Goal: Task Accomplishment & Management: Complete application form

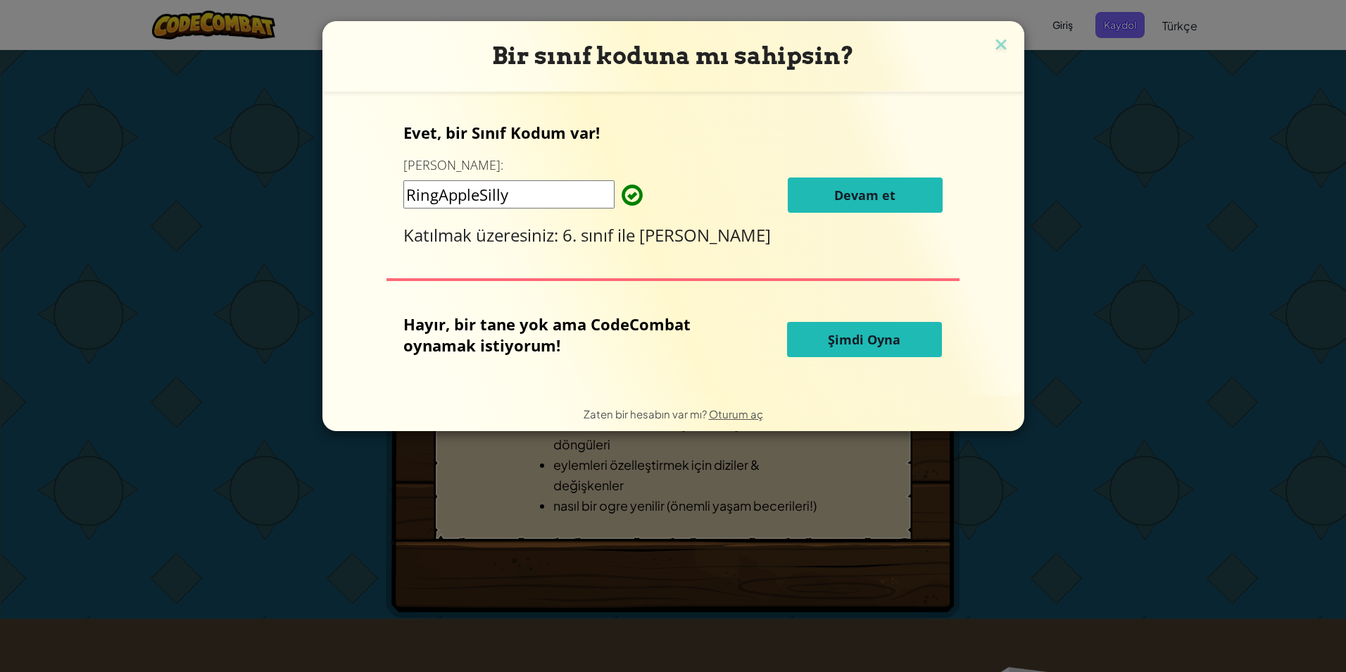
drag, startPoint x: 772, startPoint y: 165, endPoint x: 759, endPoint y: 177, distance: 17.9
drag, startPoint x: 759, startPoint y: 177, endPoint x: 689, endPoint y: 183, distance: 70.6
click at [687, 182] on div "RingAppleSilly Devam et" at bounding box center [672, 194] width 539 height 35
drag, startPoint x: 803, startPoint y: 195, endPoint x: 801, endPoint y: 203, distance: 8.2
click at [802, 200] on button "Devam et" at bounding box center [865, 194] width 155 height 35
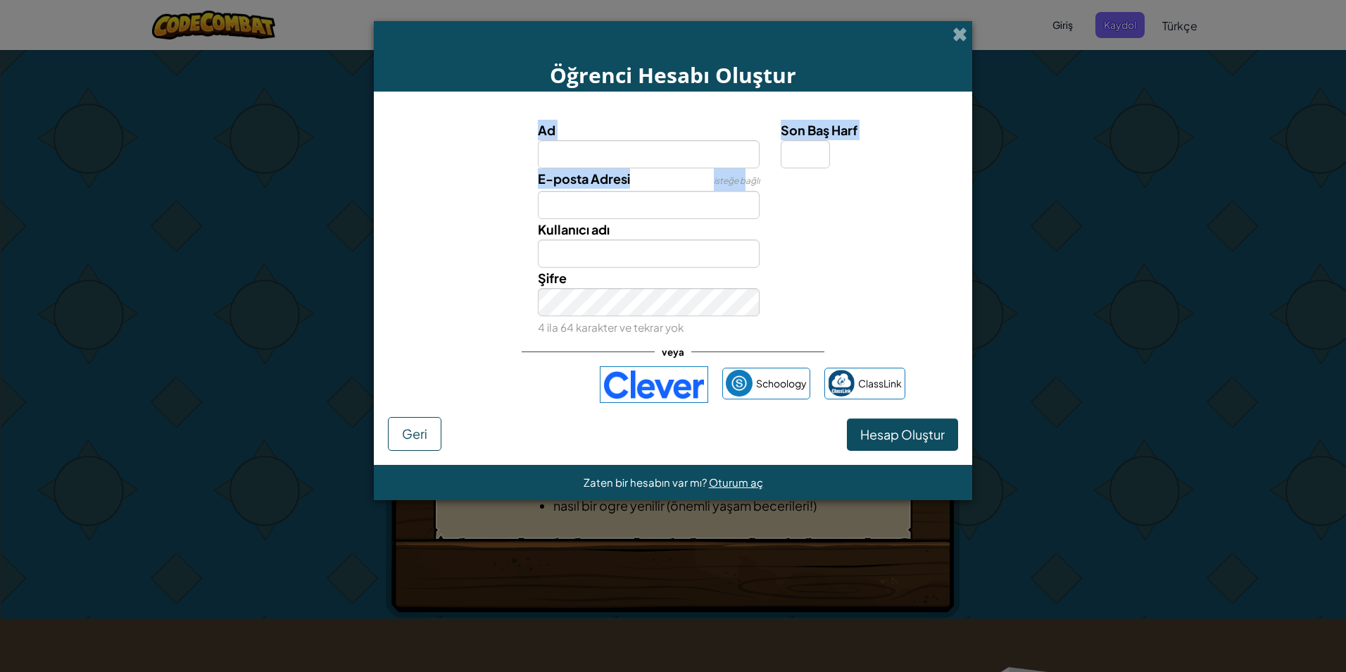
drag, startPoint x: 801, startPoint y: 203, endPoint x: 739, endPoint y: 163, distance: 73.8
click at [739, 164] on div "Ad Son Baş Harf E-posta Adresi isteğe bağlı Kullanıcı adı Şifre 4 ila 64 karakt…" at bounding box center [672, 229] width 563 height 218
click at [777, 162] on div "Son Baş Harf" at bounding box center [867, 144] width 195 height 49
click at [791, 158] on input "Son Baş Harf" at bounding box center [805, 154] width 49 height 28
drag, startPoint x: 782, startPoint y: 165, endPoint x: 472, endPoint y: 56, distance: 329.1
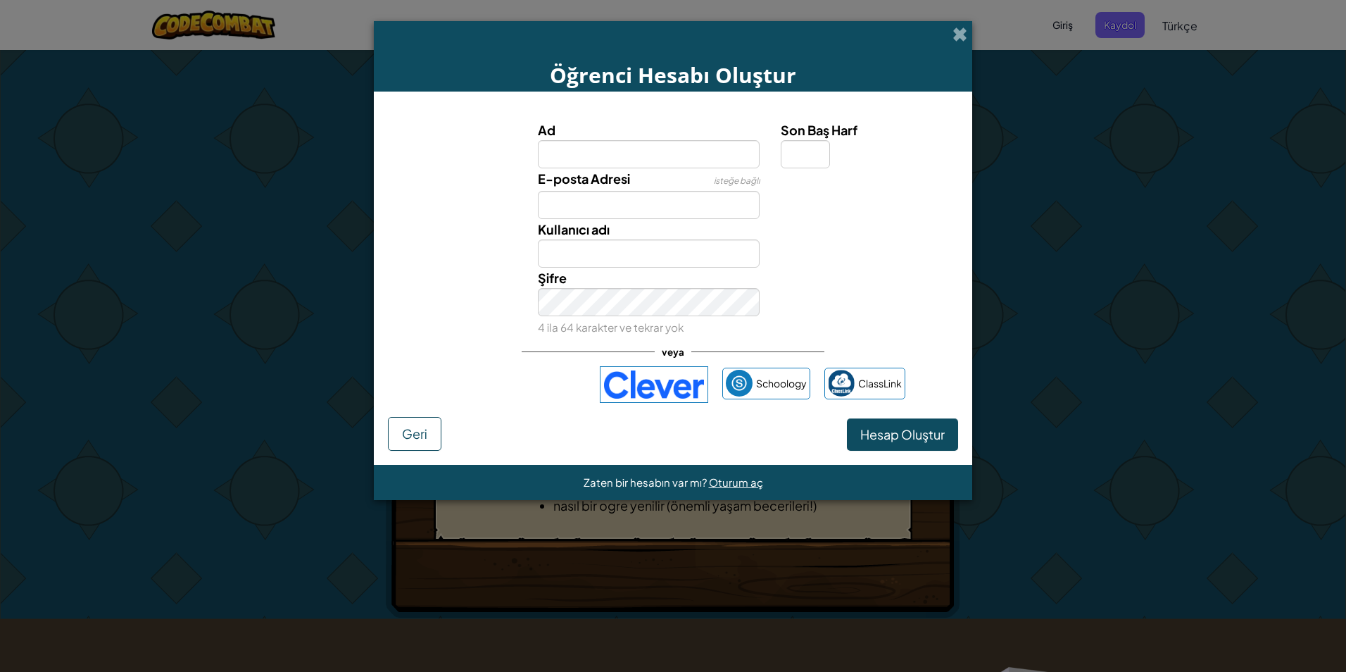
click at [470, 56] on div "Öğrenci Hesabı Oluştur" at bounding box center [673, 56] width 598 height 70
